Goal: Information Seeking & Learning: Check status

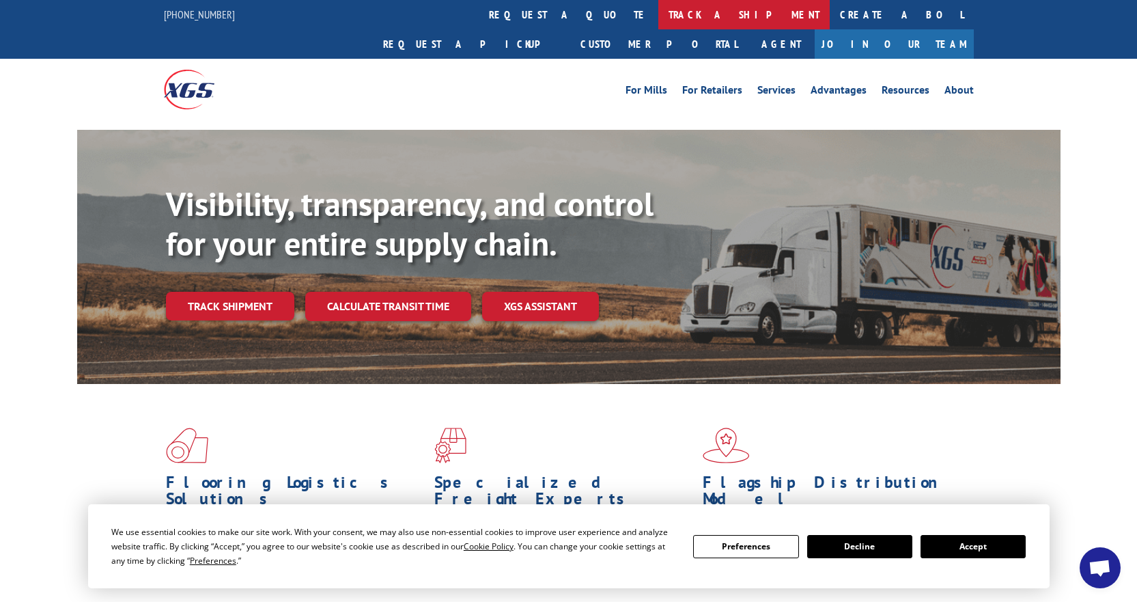
click at [658, 16] on link "track a shipment" at bounding box center [743, 14] width 171 height 29
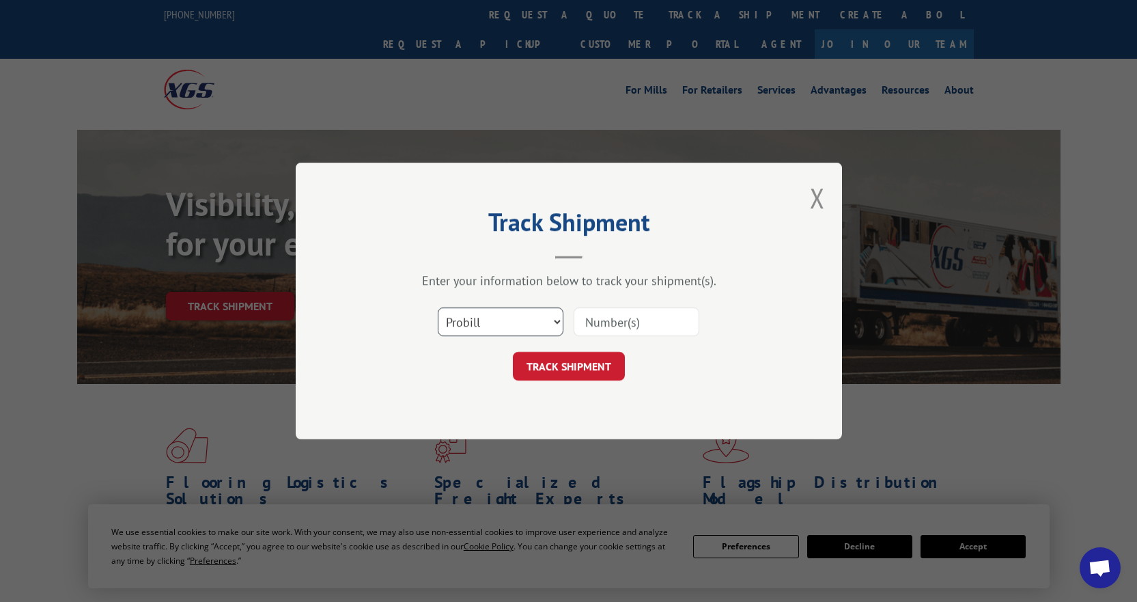
click at [531, 322] on select "Select category... Probill BOL PO" at bounding box center [501, 321] width 126 height 29
select select "bol"
click at [438, 307] on select "Select category... Probill BOL PO" at bounding box center [501, 321] width 126 height 29
click at [599, 330] on input at bounding box center [637, 321] width 126 height 29
paste input "54401422"
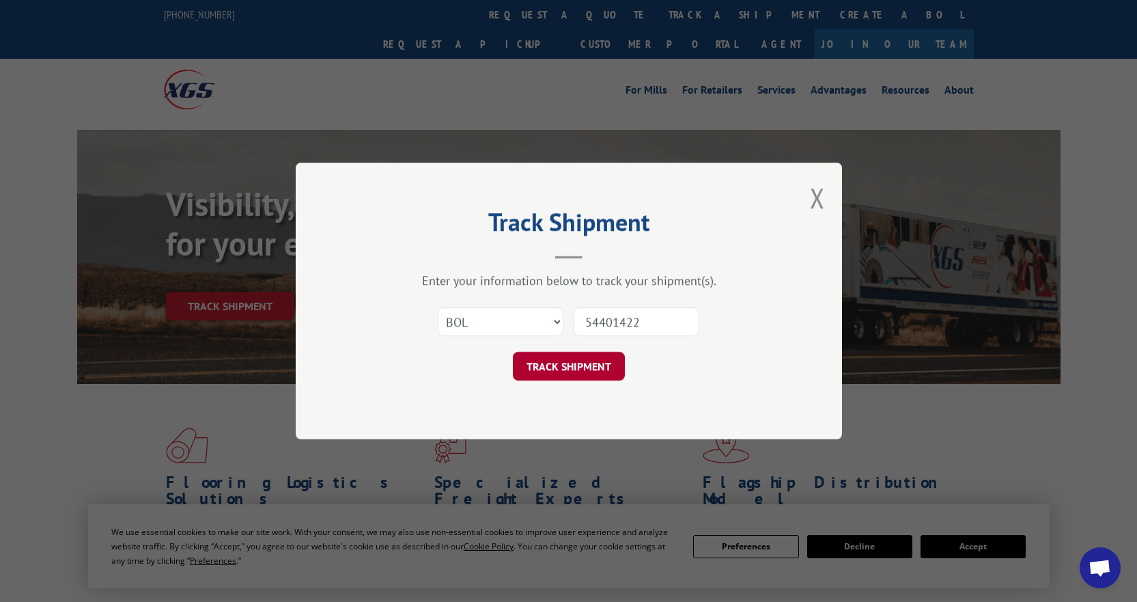
click at [577, 369] on button "TRACK SHIPMENT" at bounding box center [569, 366] width 112 height 29
type input "544014"
drag, startPoint x: 640, startPoint y: 326, endPoint x: 471, endPoint y: 321, distance: 168.7
click at [473, 322] on div "Select category... Probill BOL PO 544014" at bounding box center [569, 321] width 410 height 45
paste input "54401422"
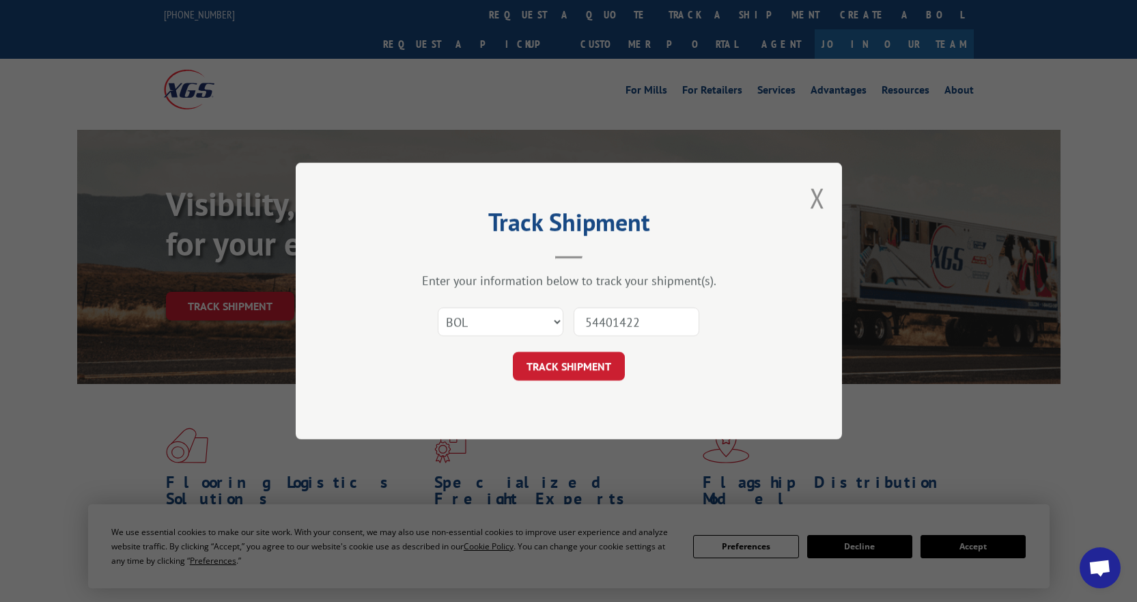
type input "54401422"
click at [579, 349] on form "Select category... Probill BOL PO 54401422 TRACK SHIPMENT" at bounding box center [569, 339] width 410 height 81
click at [578, 365] on button "TRACK SHIPMENT" at bounding box center [569, 366] width 112 height 29
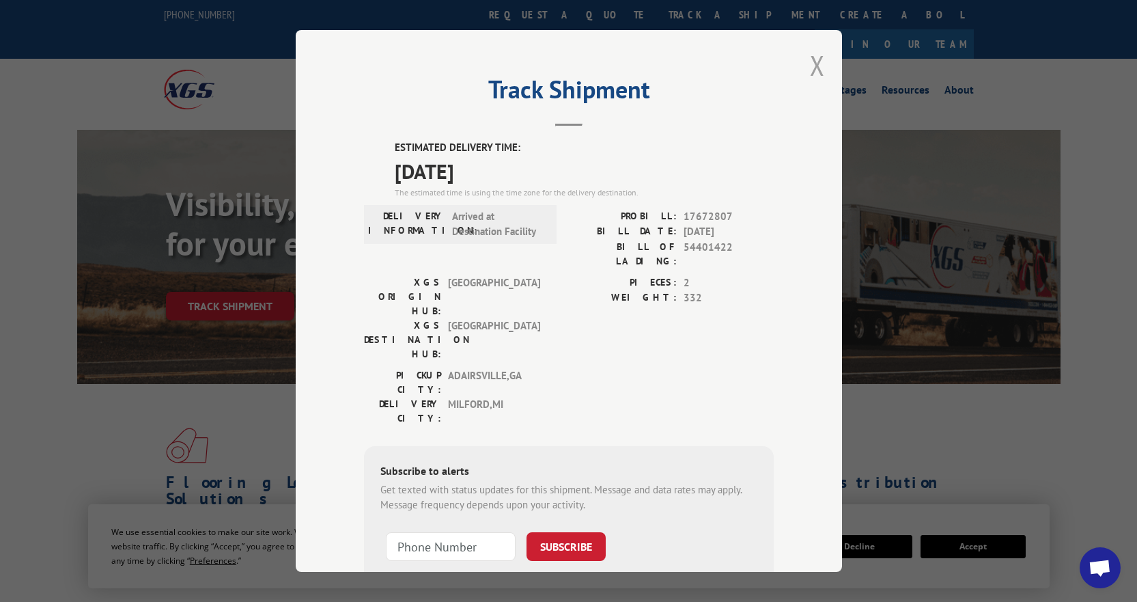
click at [812, 66] on button "Close modal" at bounding box center [817, 65] width 15 height 36
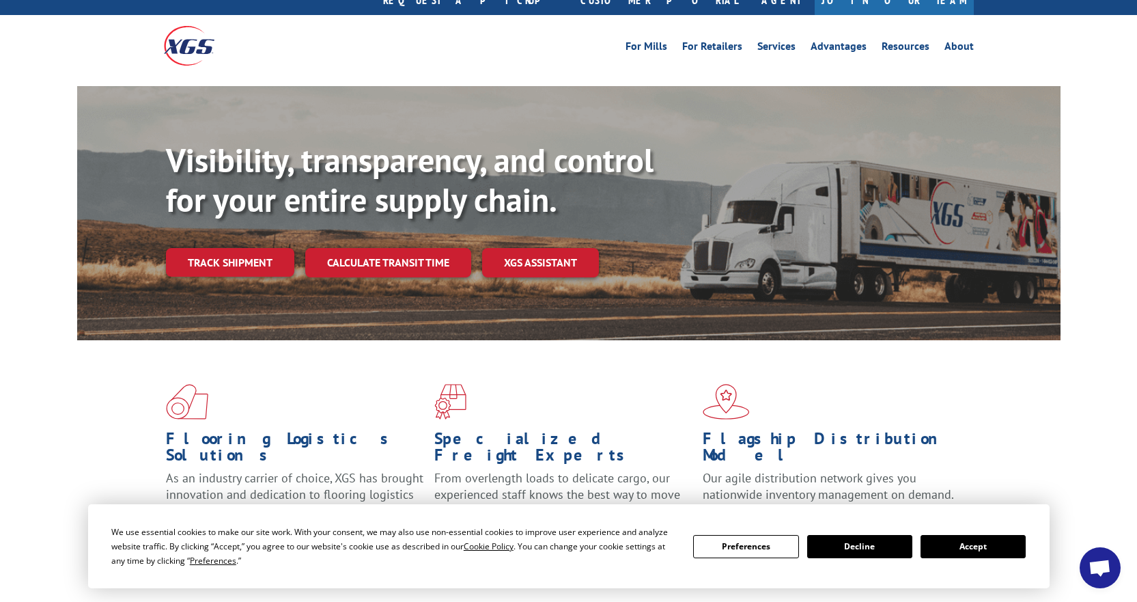
scroll to position [68, 0]
